Goal: Task Accomplishment & Management: Use online tool/utility

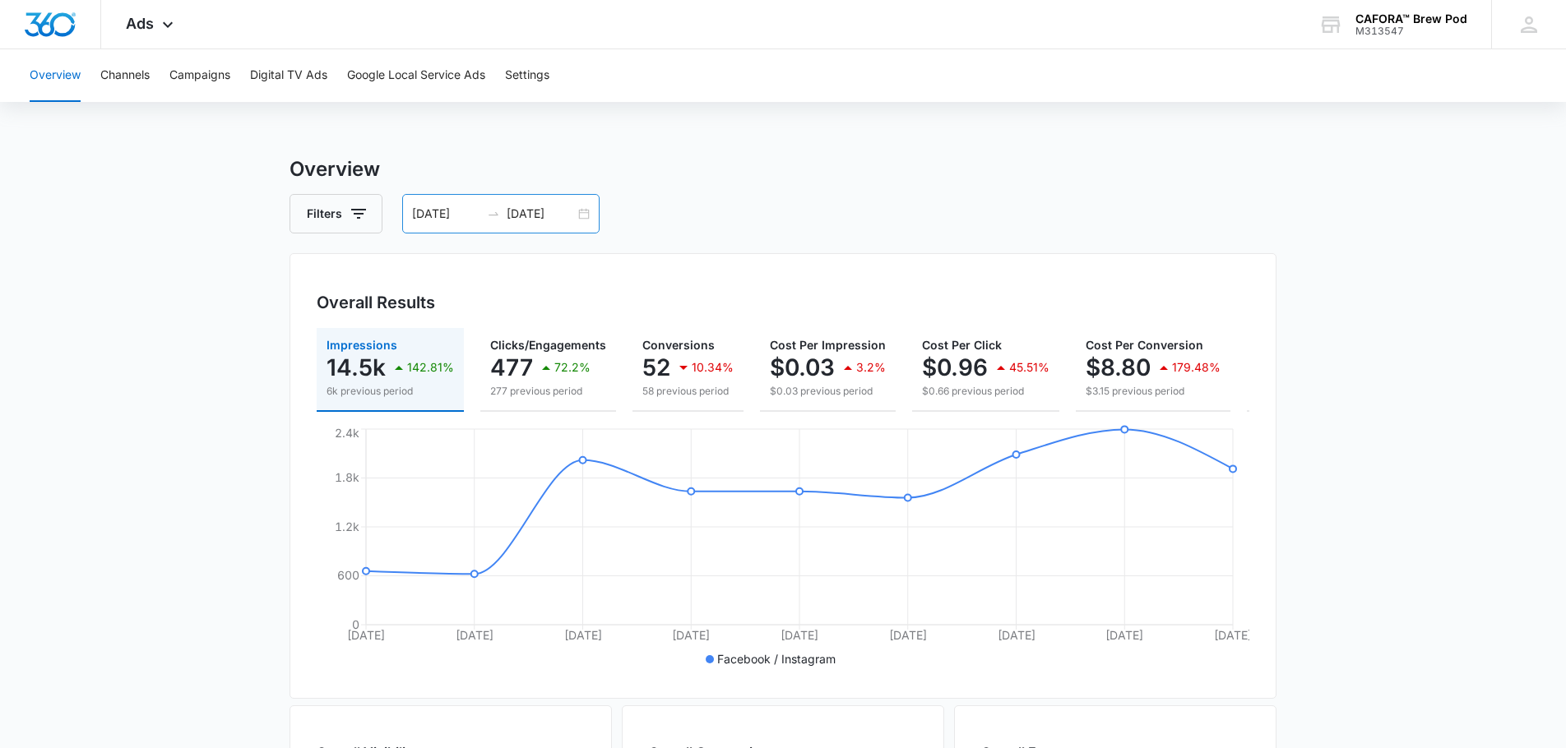
click at [585, 215] on div "[DATE] [DATE]" at bounding box center [500, 213] width 197 height 39
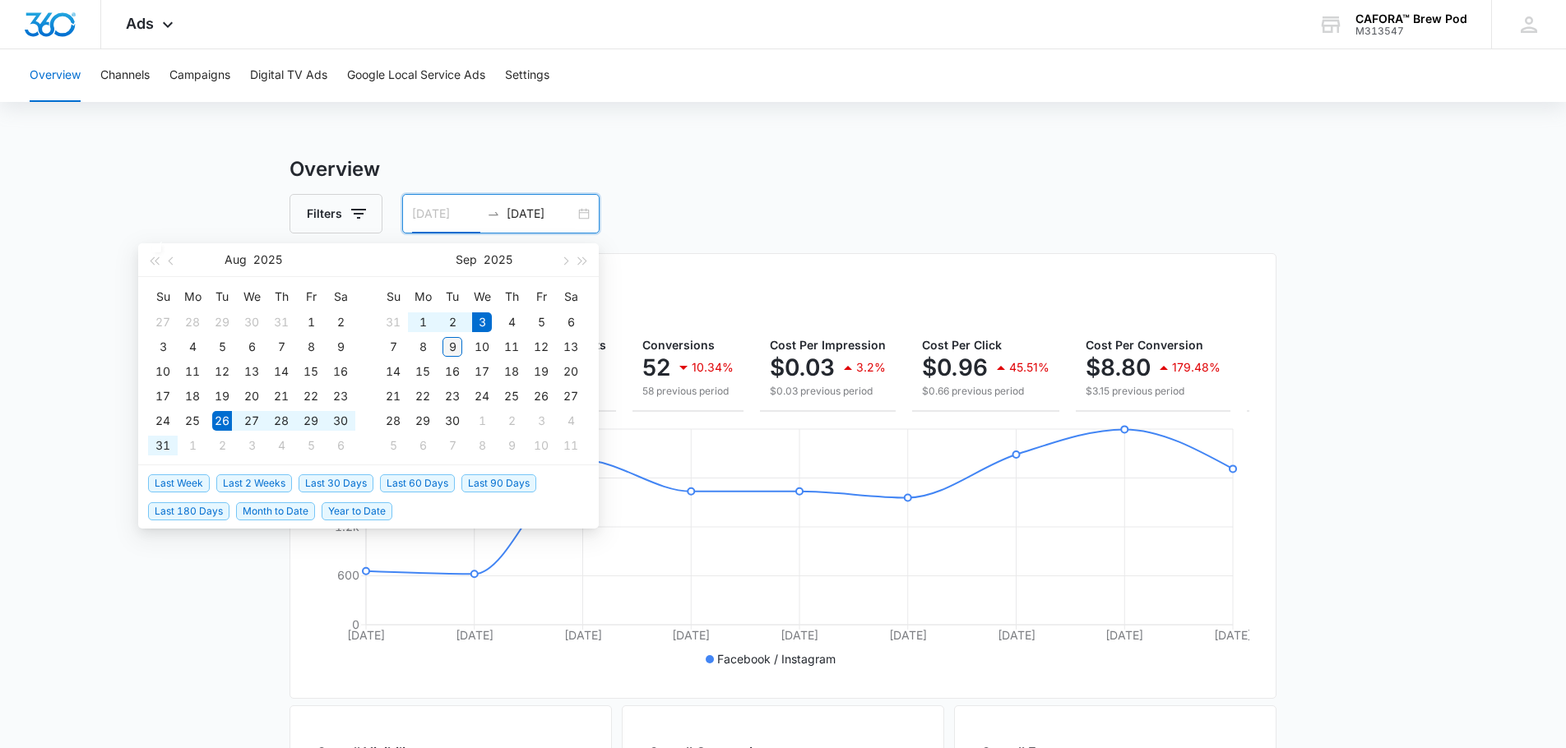
type input "[DATE]"
click at [455, 342] on div "9" at bounding box center [452, 347] width 20 height 20
click at [424, 346] on table "Su Mo Tu We Th Fr Sa 31 1 2 3 4 5 6 7 8 9 10 11 12 13 14 15 16 17 18 19 20 21 2…" at bounding box center [481, 371] width 207 height 174
click at [220, 420] on table "Su Mo Tu We Th Fr Sa 27 28 29 30 31 1 2 3 4 5 6 7 8 9 10 11 12 13 14 15 16 17 1…" at bounding box center [251, 371] width 207 height 174
click at [221, 416] on table "Su Mo Tu We Th Fr Sa 27 28 29 30 31 1 2 3 4 5 6 7 8 9 10 11 12 13 14 15 16 17 1…" at bounding box center [251, 371] width 207 height 174
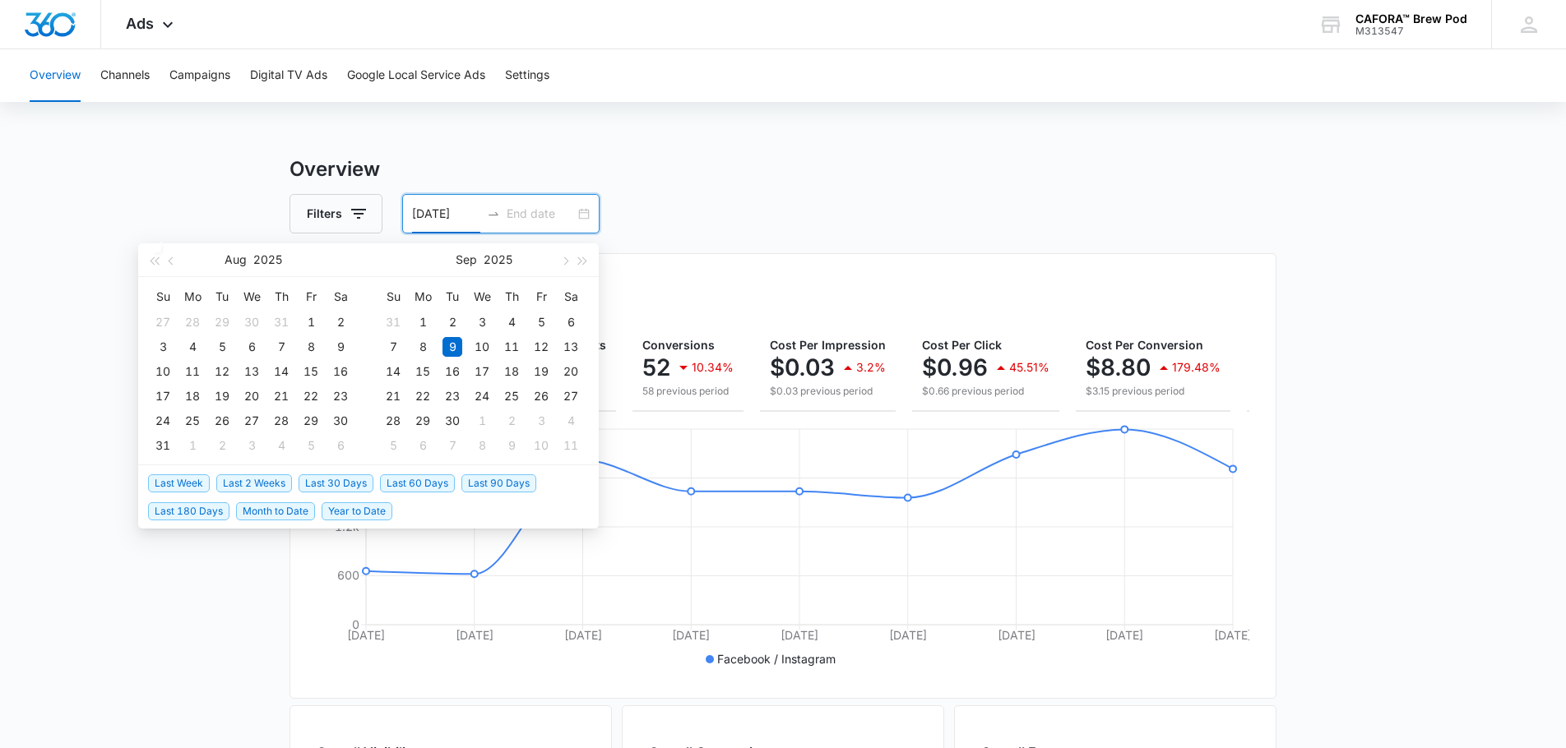
click at [451, 217] on input "[DATE]" at bounding box center [446, 214] width 68 height 18
click at [583, 215] on div "[DATE]" at bounding box center [500, 213] width 197 height 39
click at [479, 344] on div "10" at bounding box center [482, 347] width 20 height 20
click at [437, 218] on input "[DATE]" at bounding box center [446, 214] width 68 height 18
type input "[DATE]"
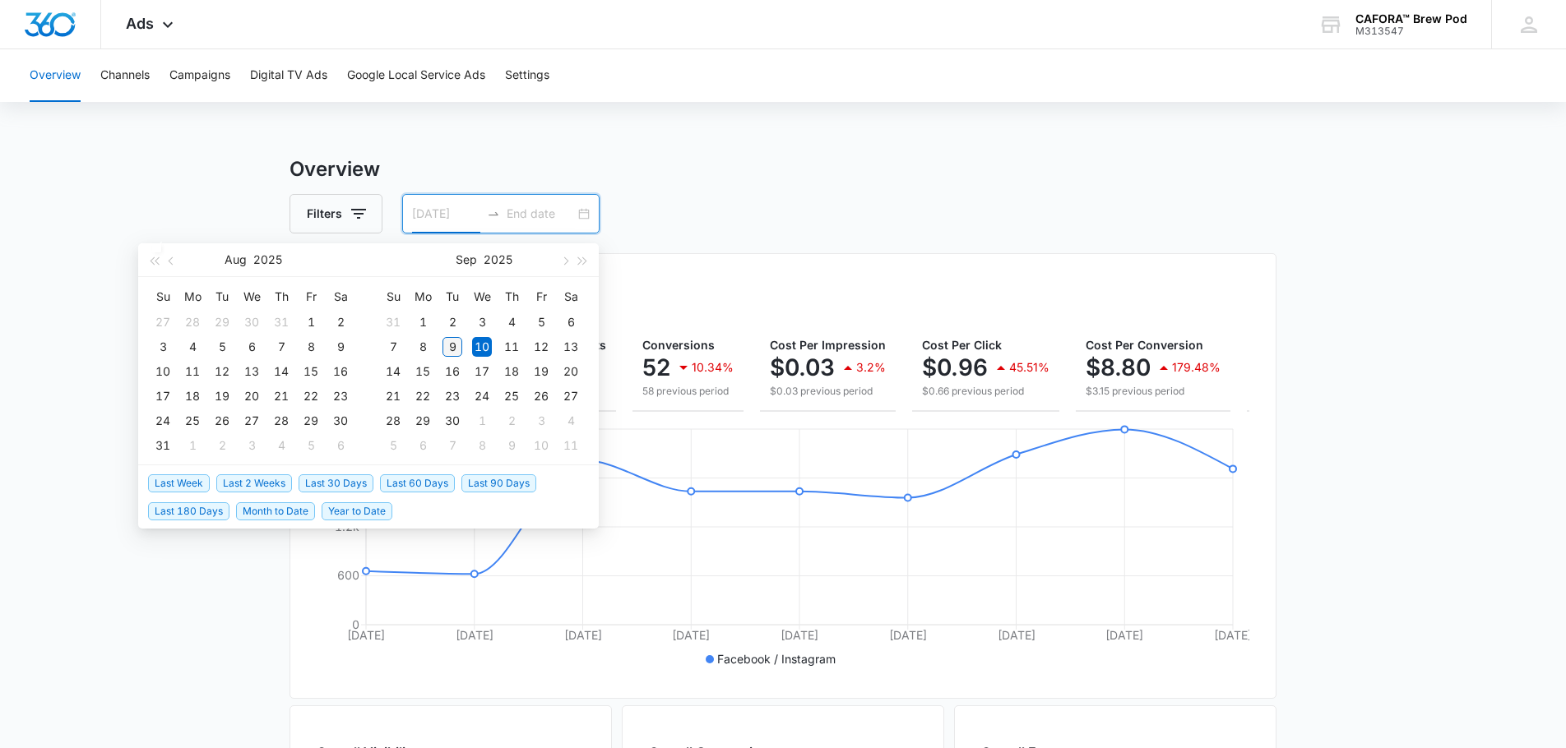
click at [449, 345] on div "9" at bounding box center [452, 347] width 20 height 20
type input "[DATE]"
click at [204, 365] on table "Su Mo Tu We Th Fr Sa 27 28 29 30 31 1 2 3 4 5 6 7 8 9 10 11 12 13 14 15 16 17 1…" at bounding box center [251, 371] width 207 height 174
drag, startPoint x: 221, startPoint y: 375, endPoint x: 232, endPoint y: 388, distance: 17.0
click at [221, 375] on table "Su Mo Tu We Th Fr Sa 27 28 29 30 31 1 2 3 4 5 6 7 8 9 10 11 12 13 14 15 16 17 1…" at bounding box center [251, 371] width 207 height 174
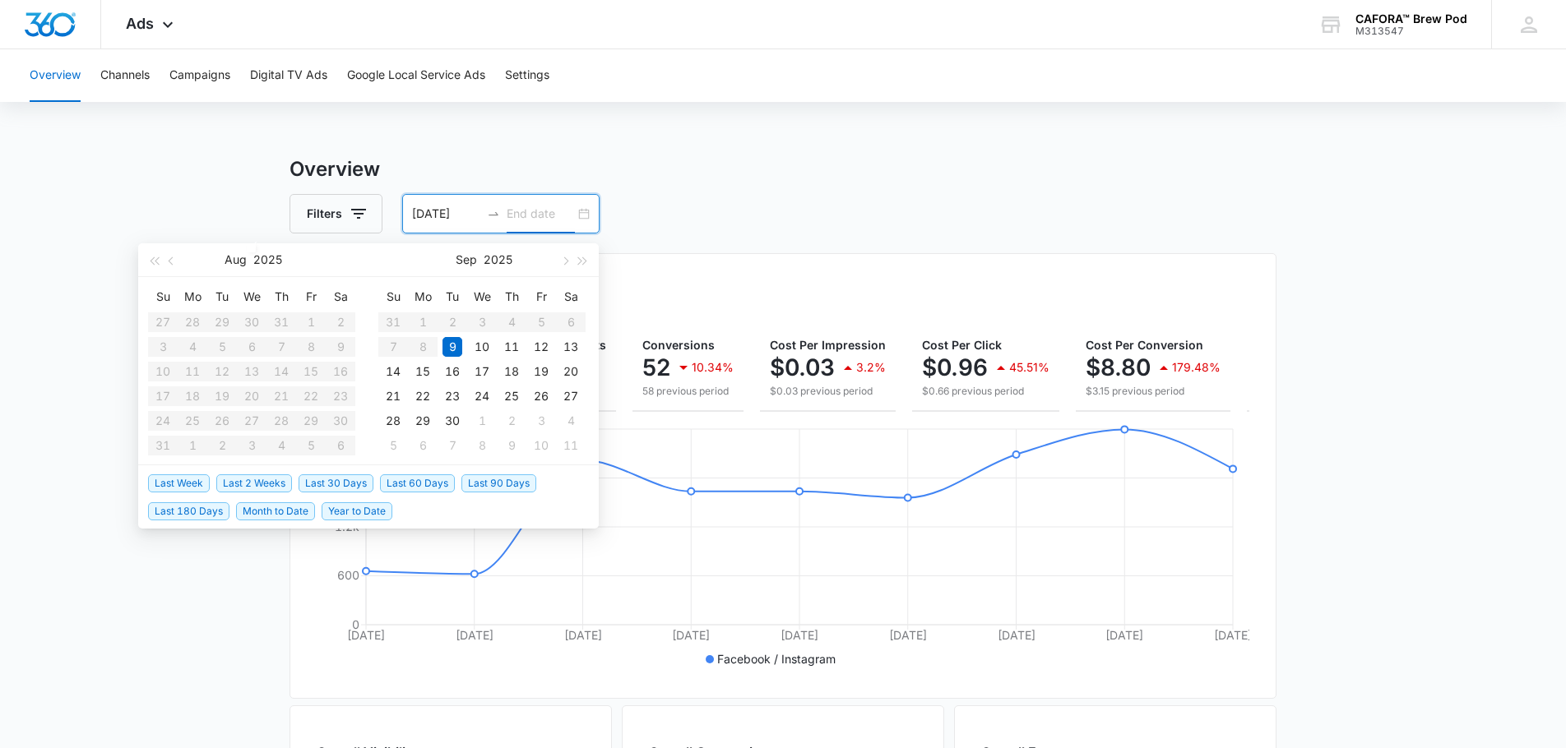
click at [585, 210] on div "[DATE]" at bounding box center [500, 213] width 197 height 39
click at [584, 212] on div "[DATE]" at bounding box center [500, 213] width 197 height 39
type input "[DATE]"
click at [449, 375] on div "16" at bounding box center [452, 372] width 20 height 20
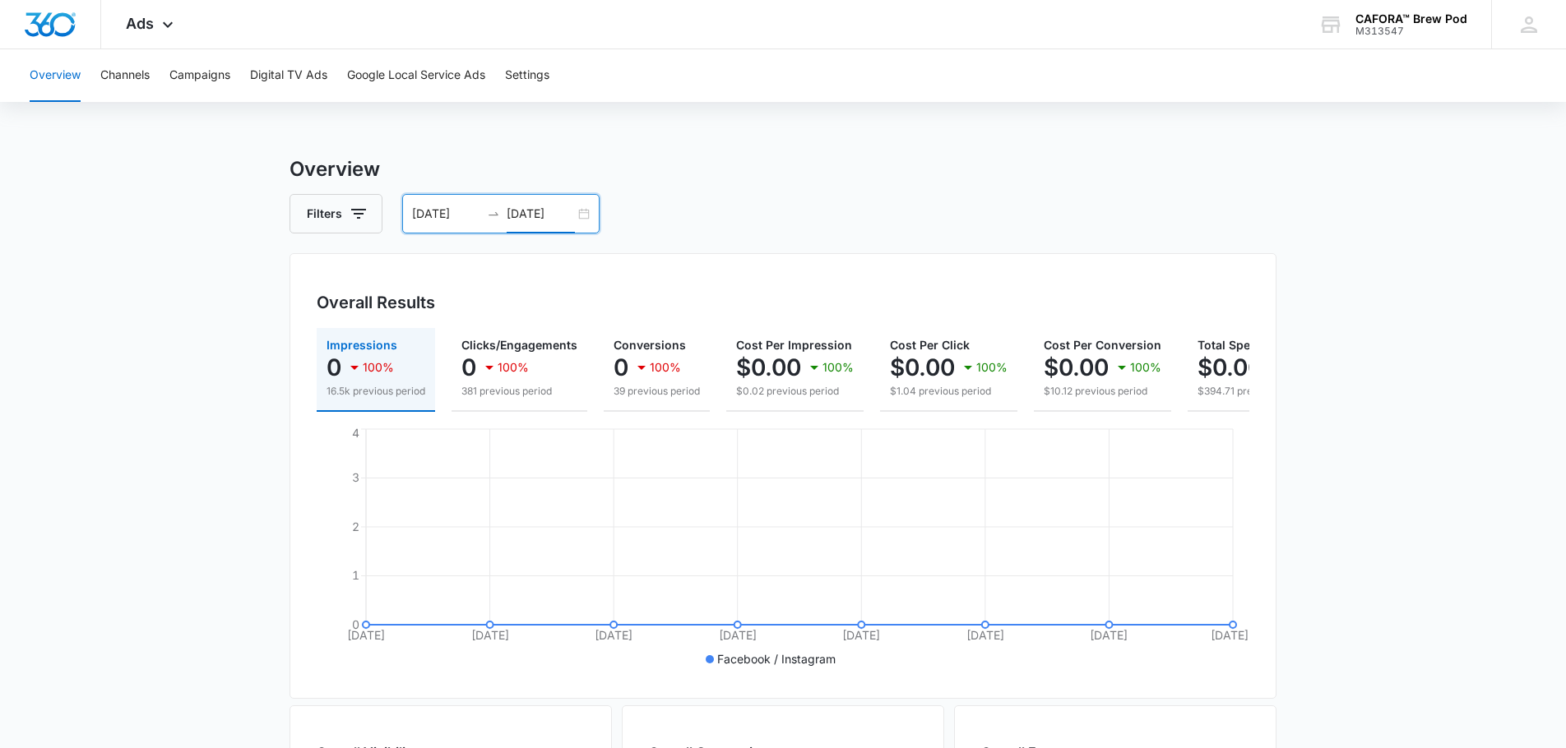
click at [450, 211] on input "[DATE]" at bounding box center [446, 214] width 68 height 18
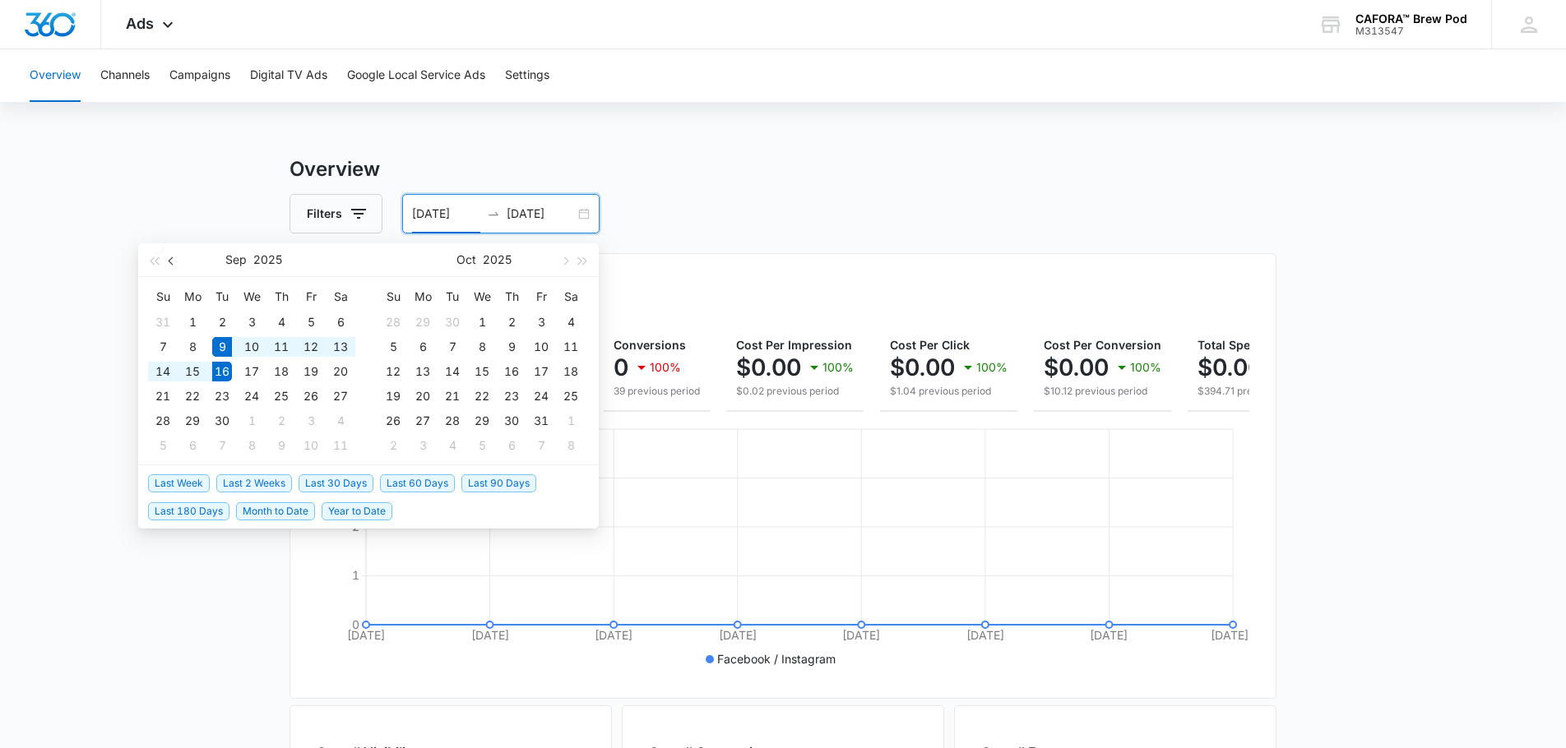
click at [171, 261] on span "button" at bounding box center [173, 261] width 8 height 8
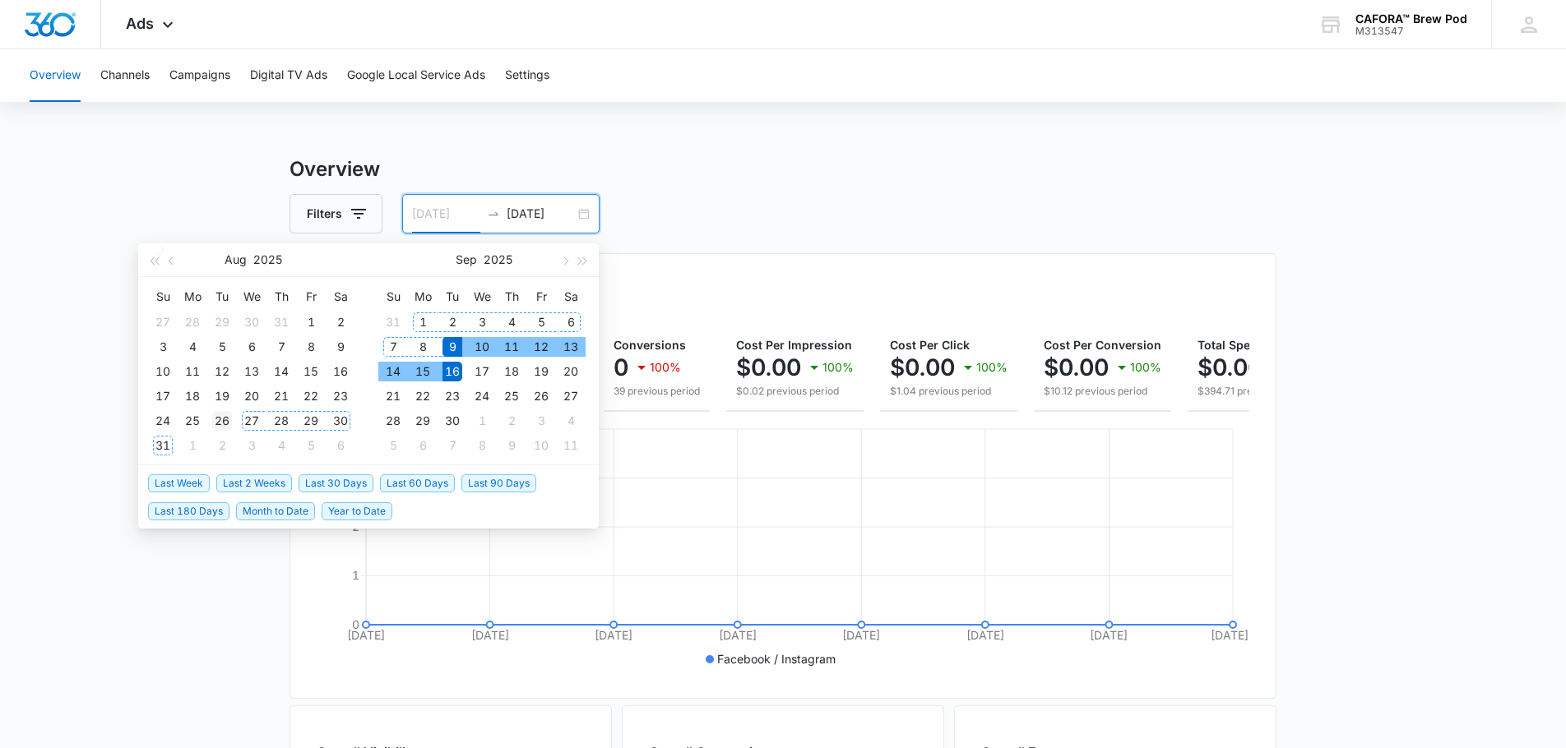
type input "[DATE]"
click at [223, 418] on div "26" at bounding box center [222, 421] width 20 height 20
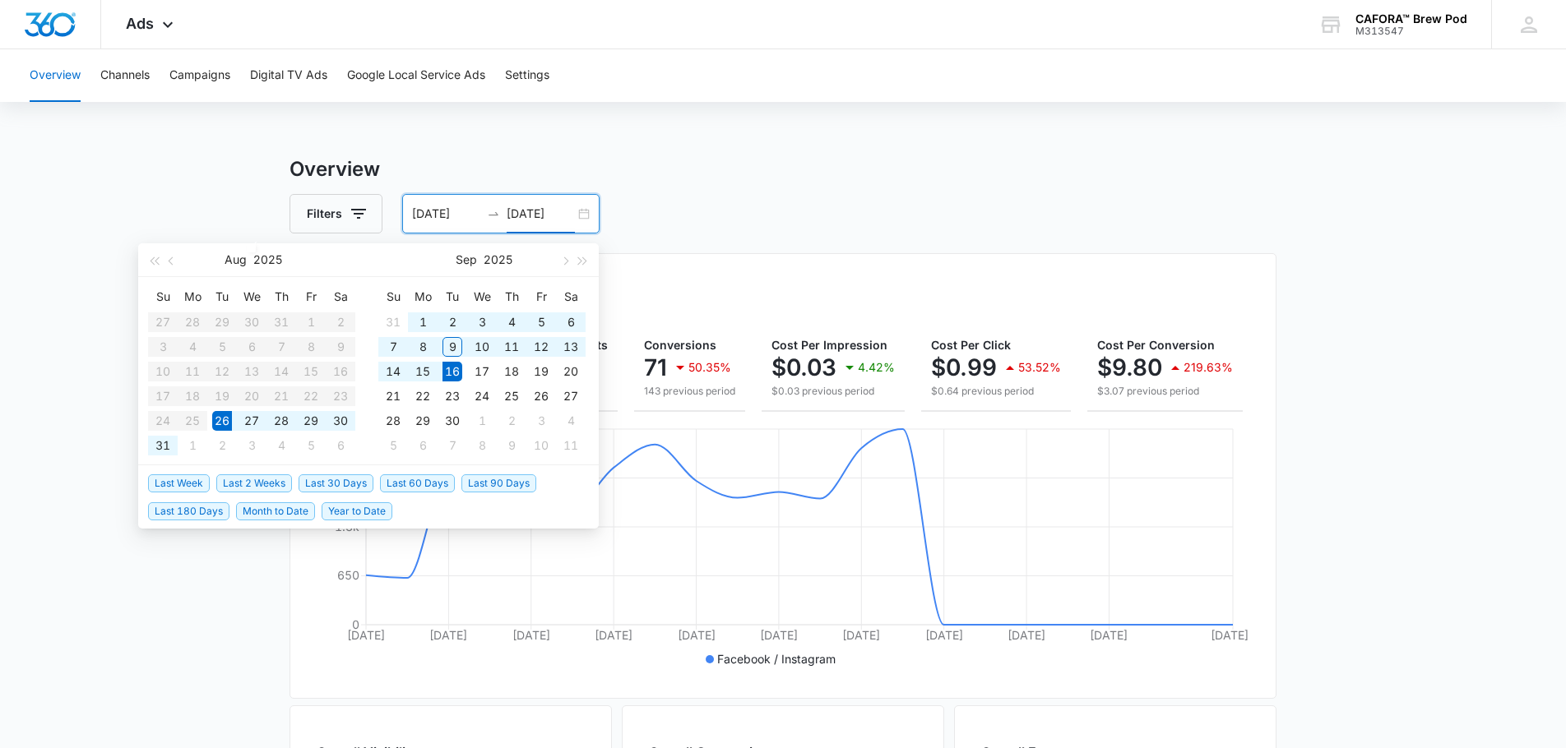
click at [535, 213] on input "[DATE]" at bounding box center [541, 214] width 68 height 18
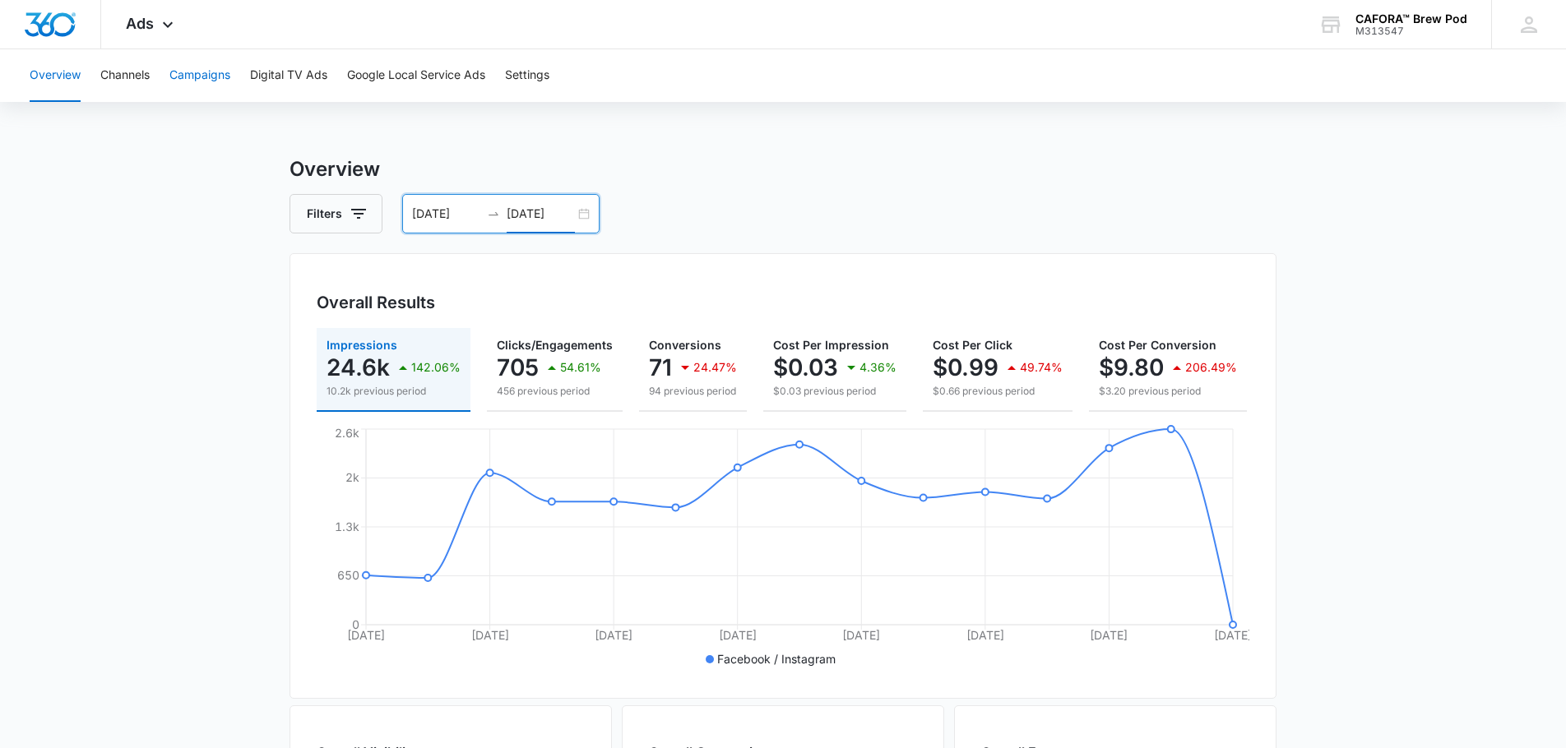
type input "[DATE]"
click at [216, 78] on button "Campaigns" at bounding box center [199, 75] width 61 height 53
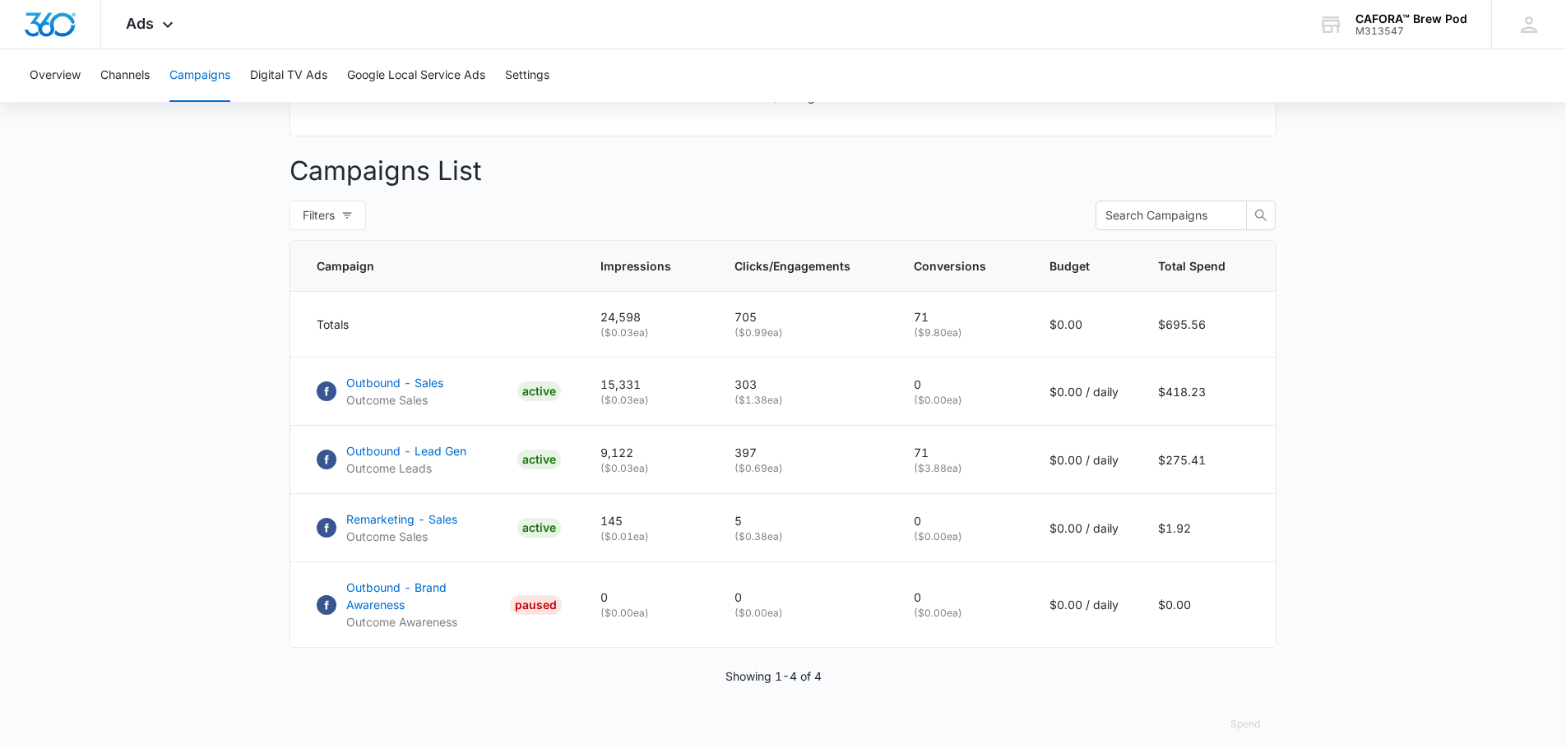
scroll to position [561, 0]
